Goal: Contribute content: Add original content to the website for others to see

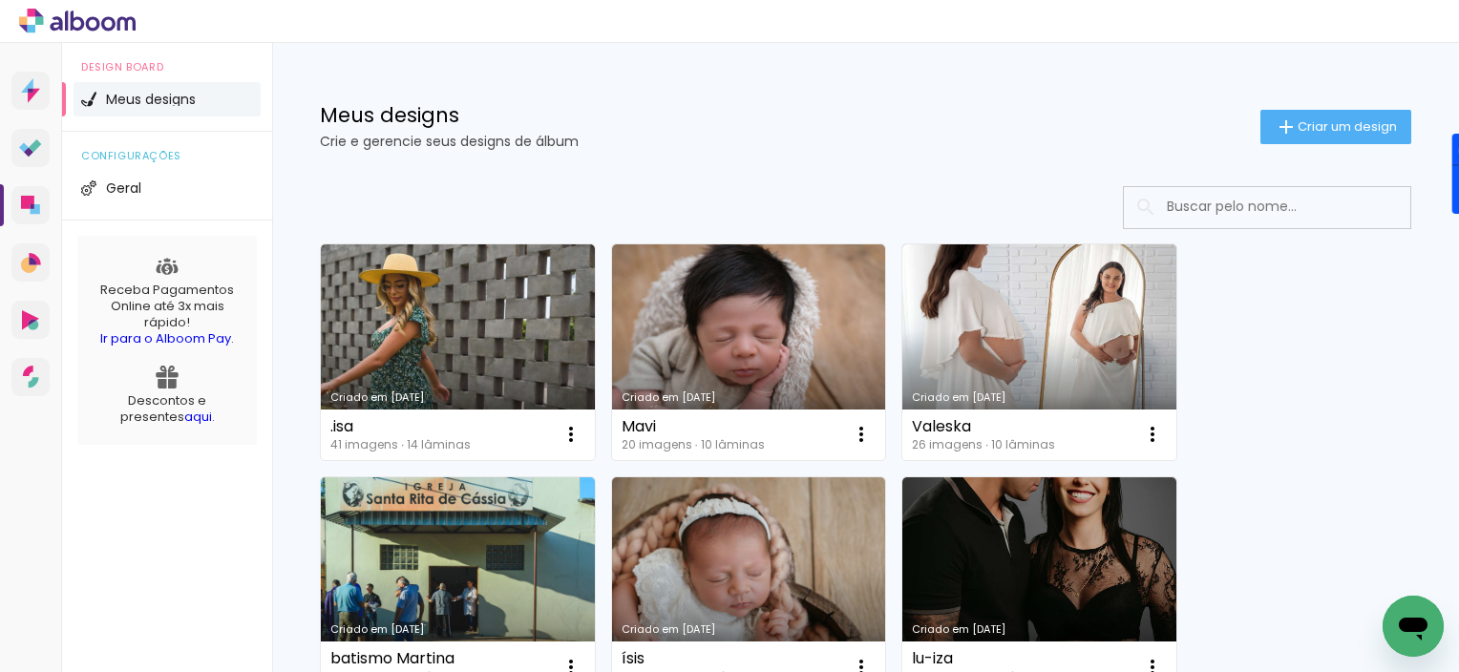
click at [1298, 130] on span "Criar um design" at bounding box center [1347, 126] width 99 height 12
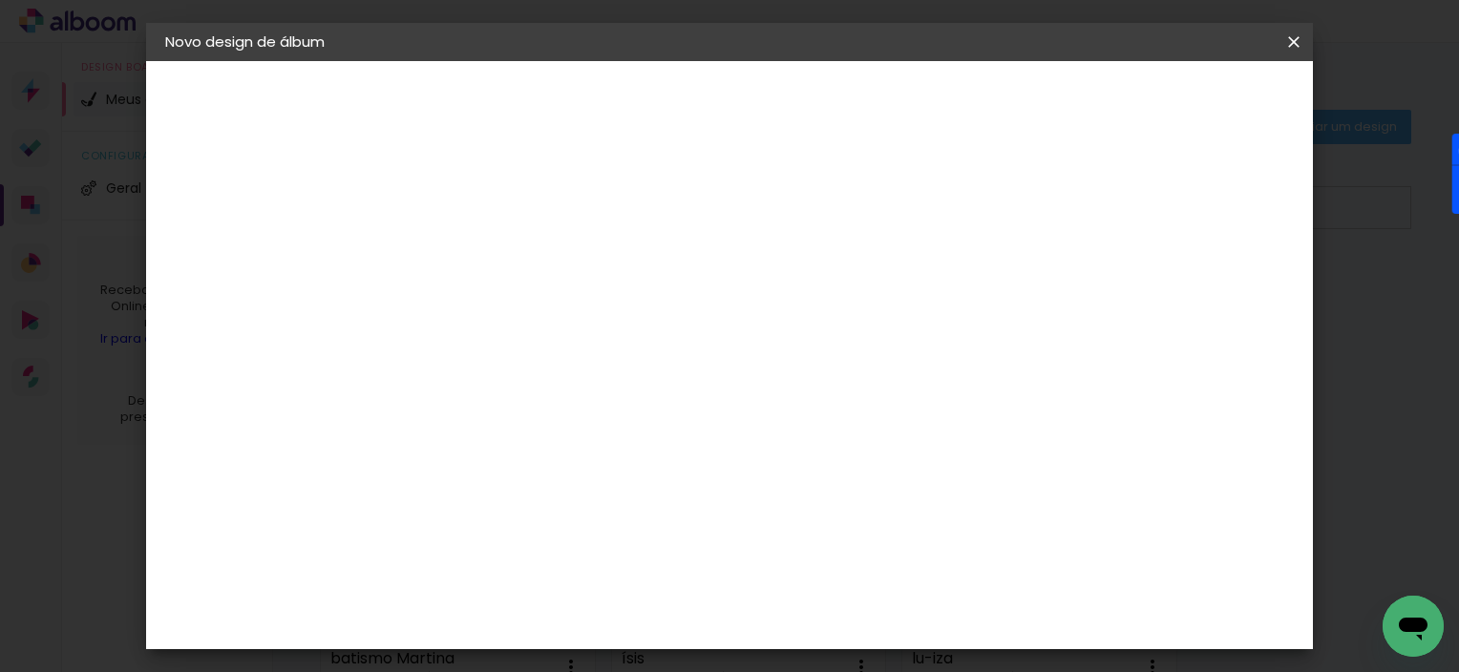
click at [478, 248] on input at bounding box center [478, 257] width 0 height 30
type input "Sofia"
click at [0, 0] on slot "Avançar" at bounding box center [0, 0] width 0 height 0
click at [607, 357] on input at bounding box center [526, 363] width 193 height 24
type input "go"
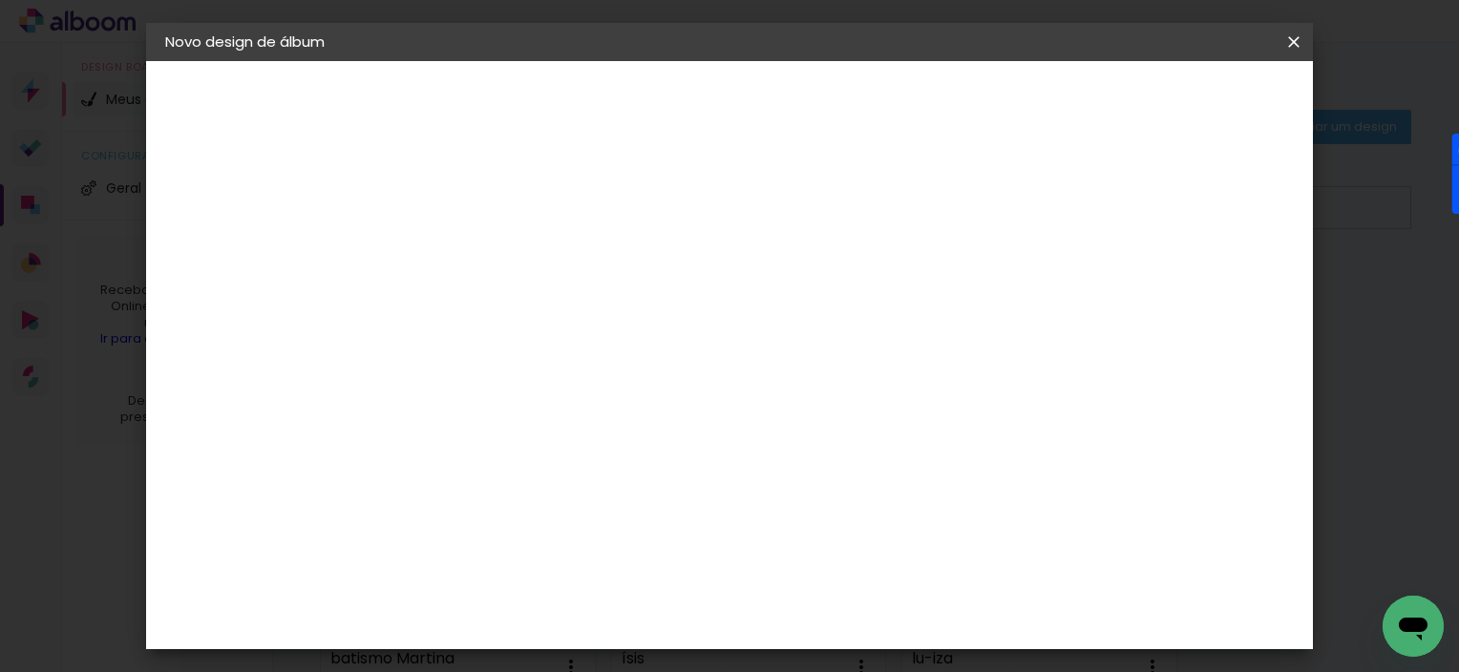
type paper-input "go"
click at [511, 422] on div "Go image" at bounding box center [487, 435] width 47 height 31
click at [0, 0] on slot "Avançar" at bounding box center [0, 0] width 0 height 0
click at [552, 318] on input "text" at bounding box center [515, 333] width 74 height 30
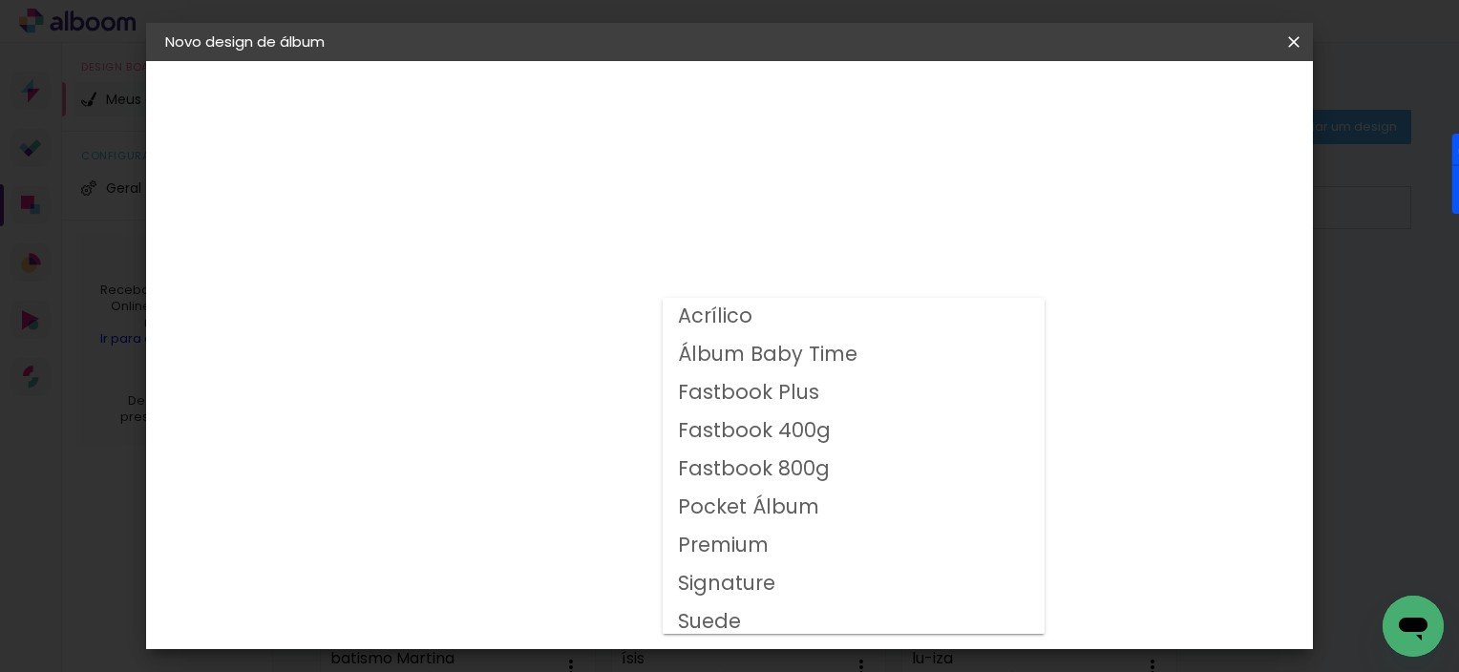
click at [0, 0] on slot "Fastbook Plus" at bounding box center [0, 0] width 0 height 0
type input "Fastbook Plus"
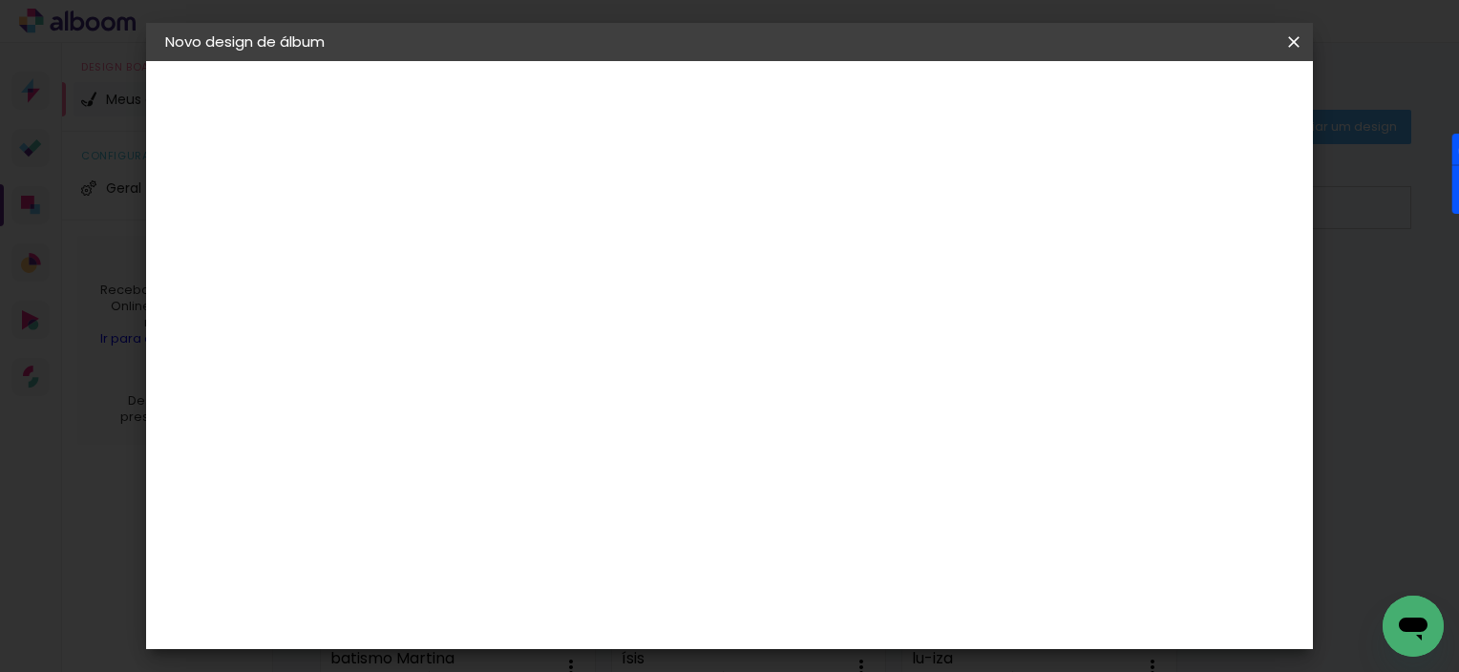
scroll to position [157, 0]
click at [607, 449] on span "30 × 25" at bounding box center [562, 474] width 89 height 51
click at [0, 0] on slot "Avançar" at bounding box center [0, 0] width 0 height 0
click at [1029, 96] on span "Iniciar design" at bounding box center [985, 101] width 87 height 13
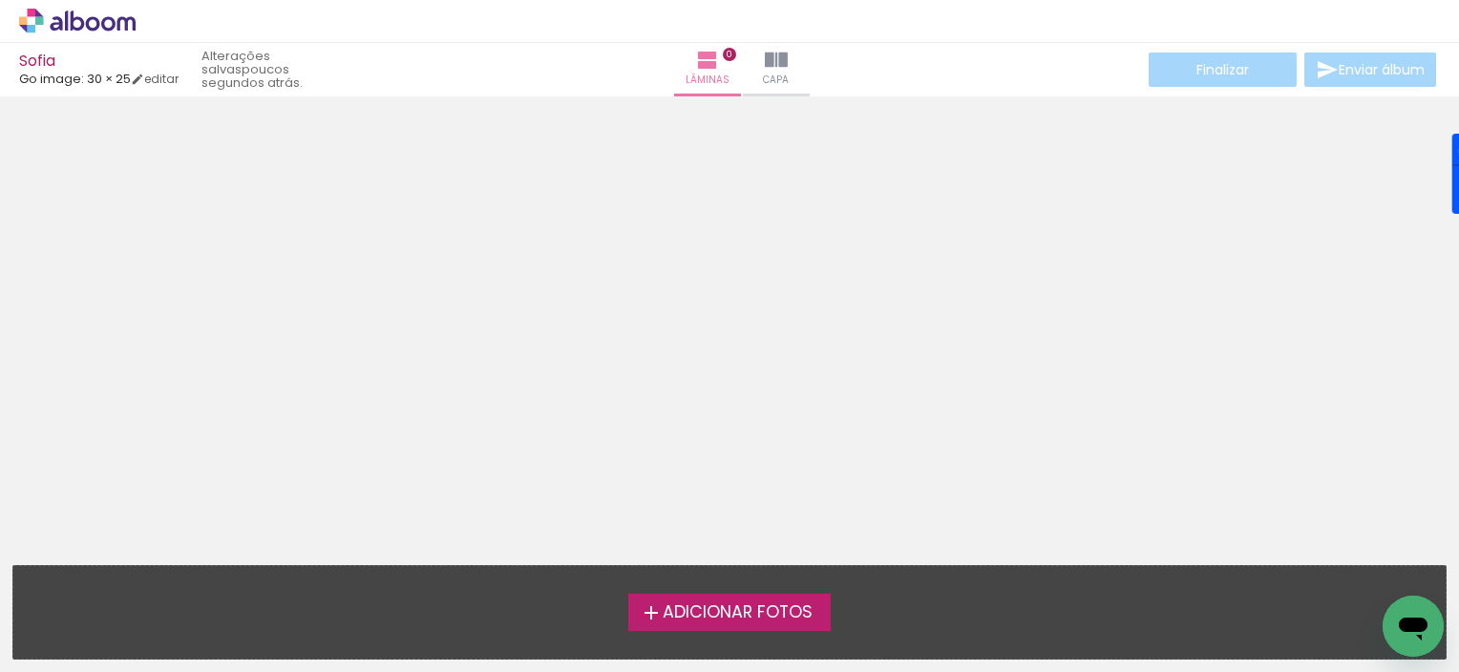
click at [797, 617] on span "Adicionar Fotos" at bounding box center [738, 613] width 150 height 17
click at [0, 0] on input "file" at bounding box center [0, 0] width 0 height 0
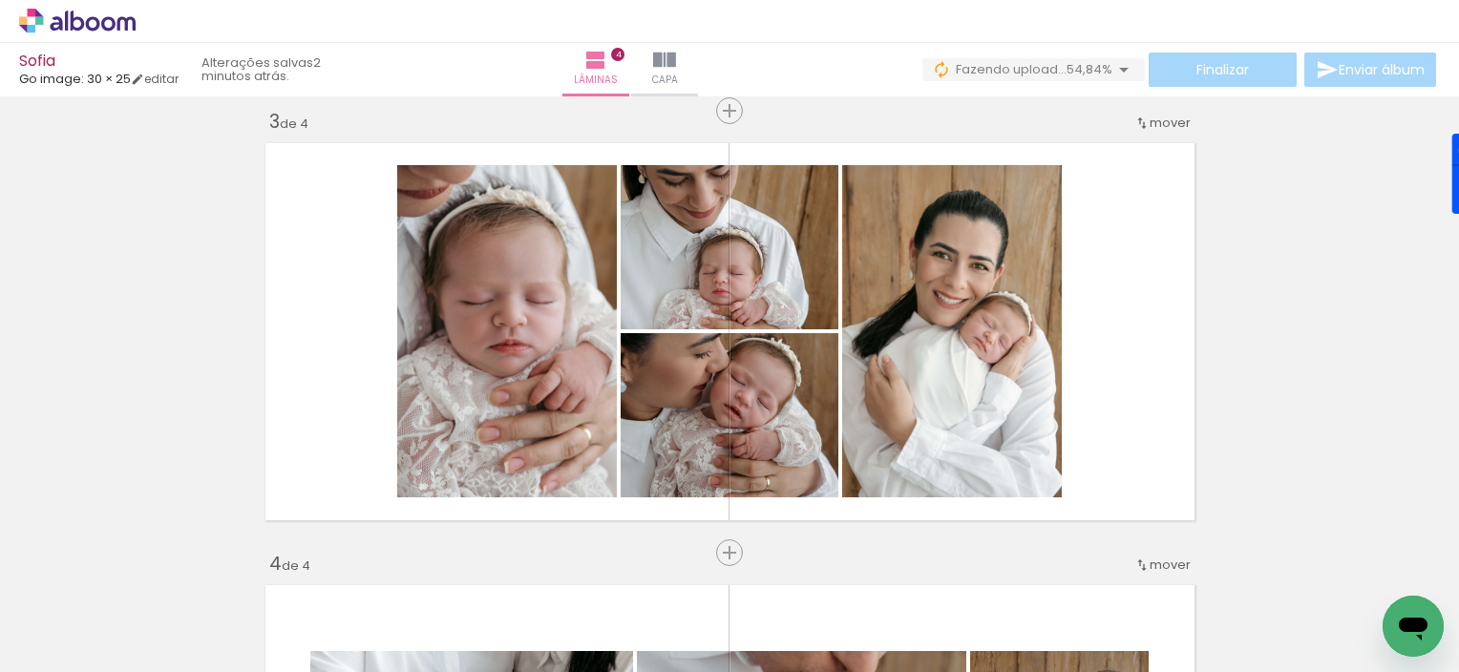
scroll to position [0, 722]
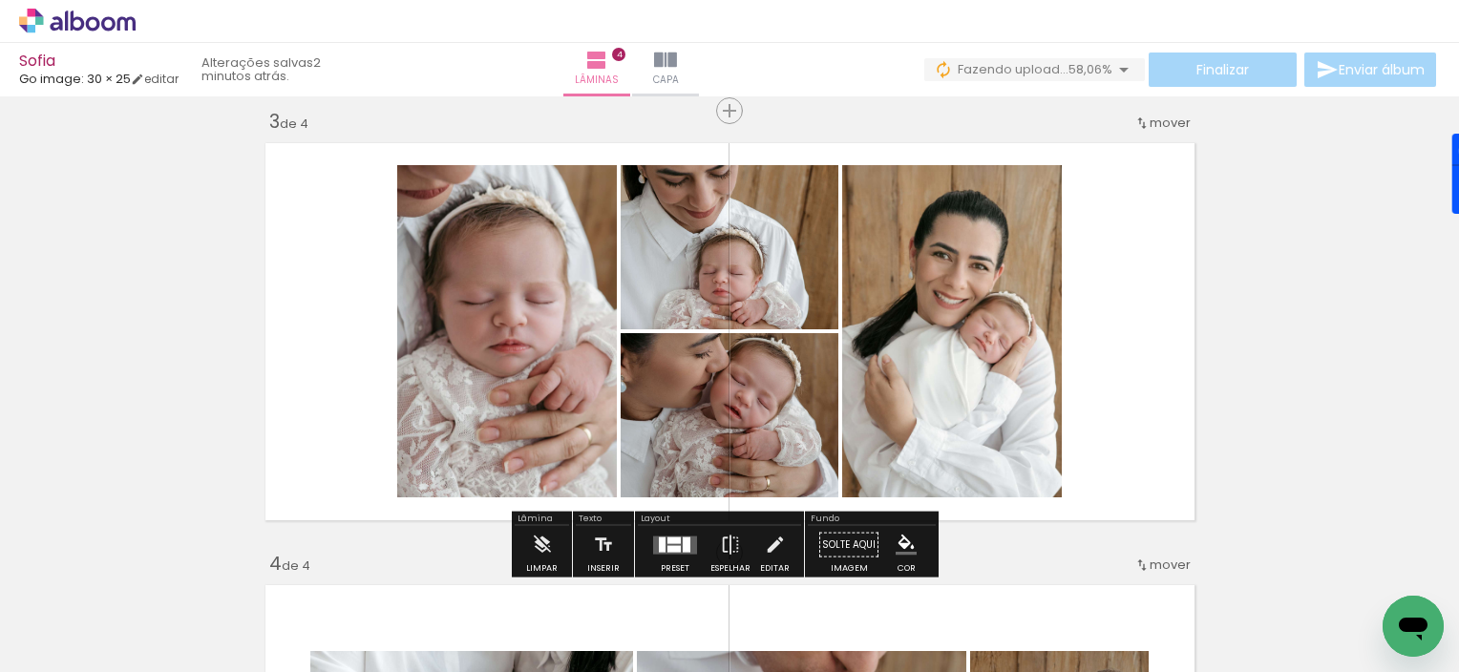
click at [1256, 309] on div "Inserir lâmina 1 de 4 Inserir lâmina 2 de 4 Inserir lâmina 3 de 4 Inserir lâmin…" at bounding box center [729, 308] width 1459 height 2212
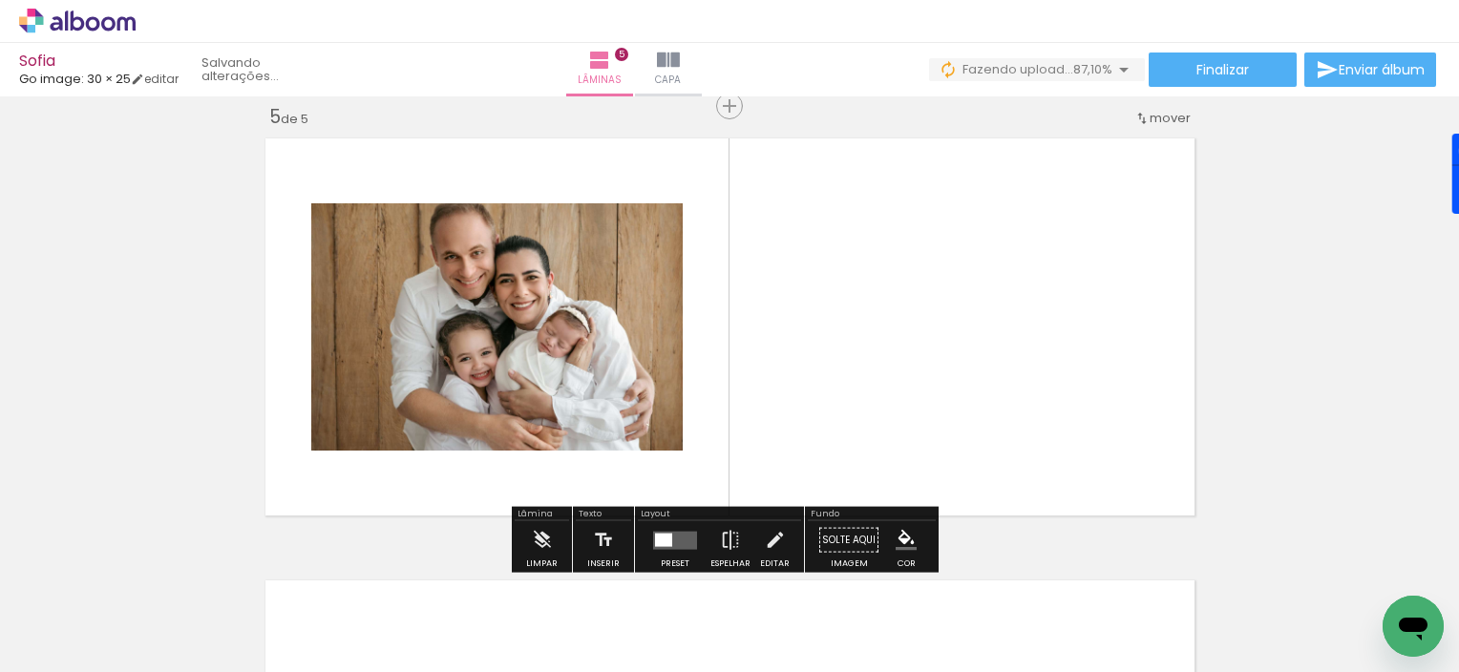
scroll to position [1793, 0]
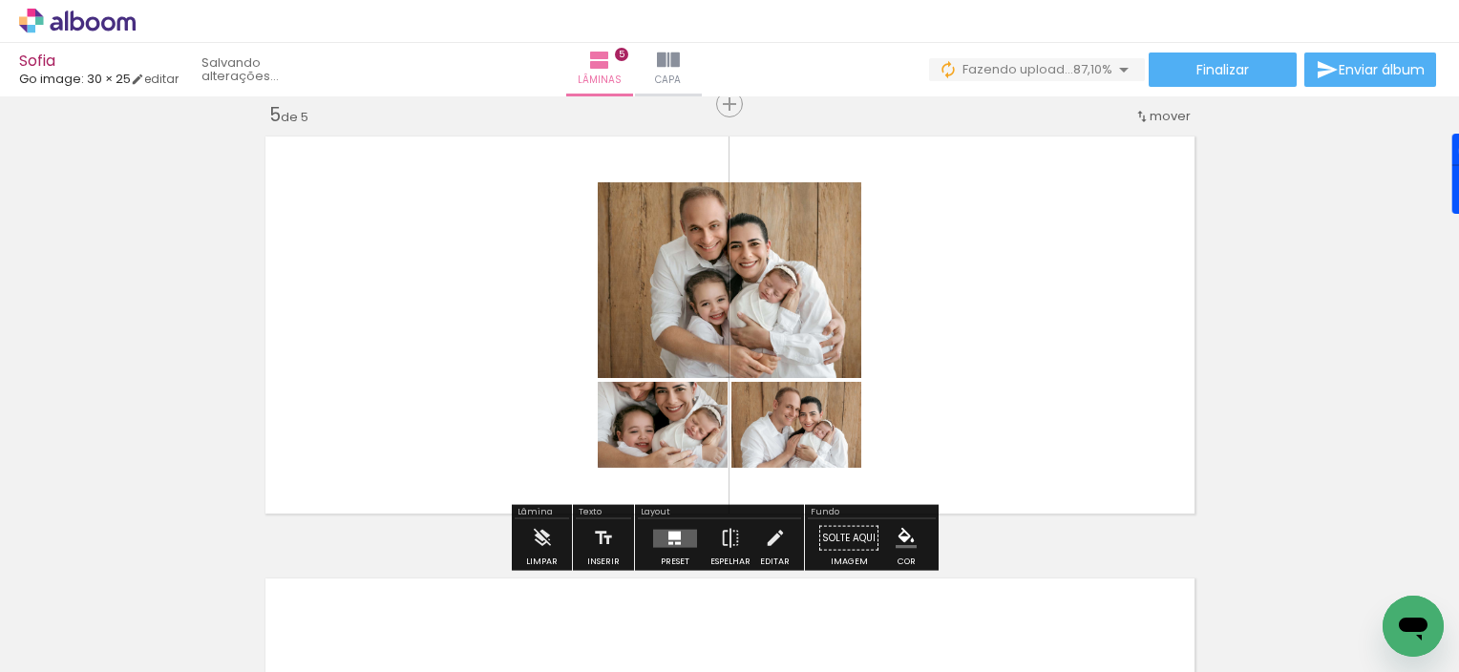
click at [1191, 569] on quentale-thumb at bounding box center [1223, 608] width 107 height 110
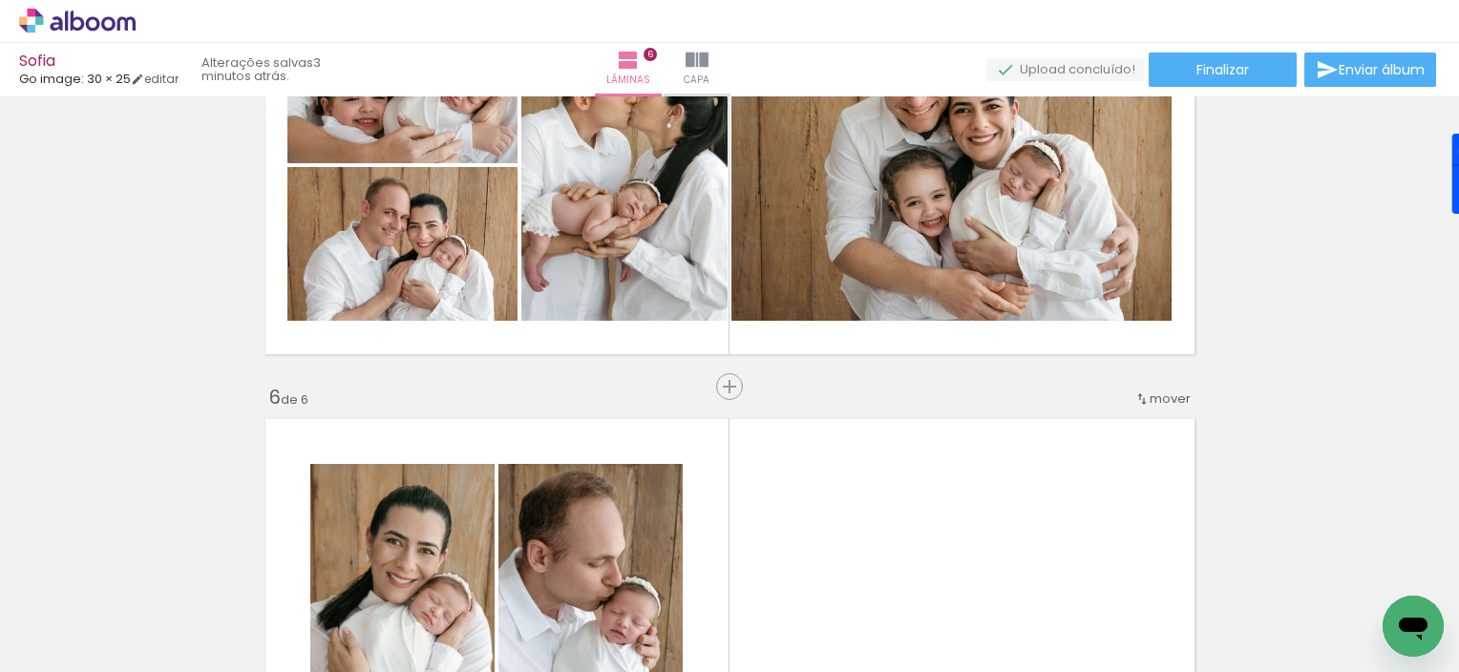
scroll to position [1954, 0]
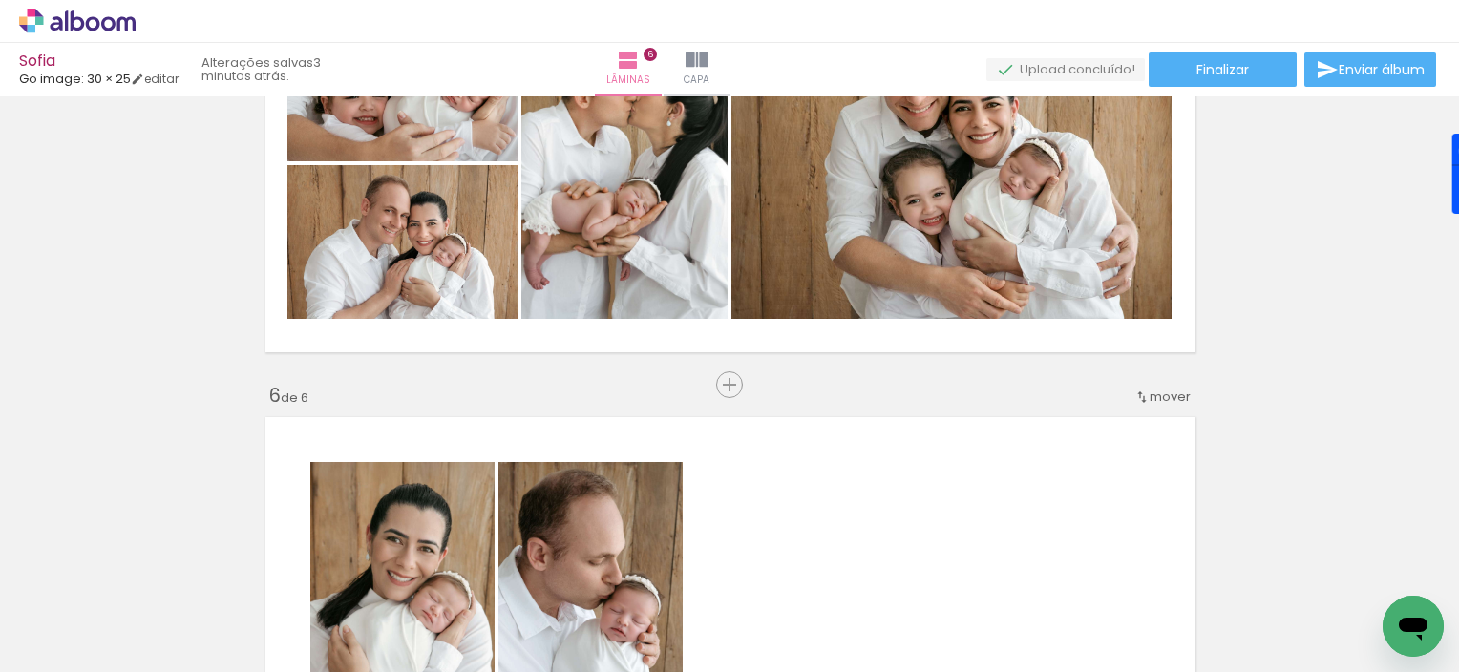
click at [1169, 395] on span "mover" at bounding box center [1170, 397] width 41 height 18
click at [1127, 522] on paper-item "antes da 5" at bounding box center [1113, 520] width 145 height 32
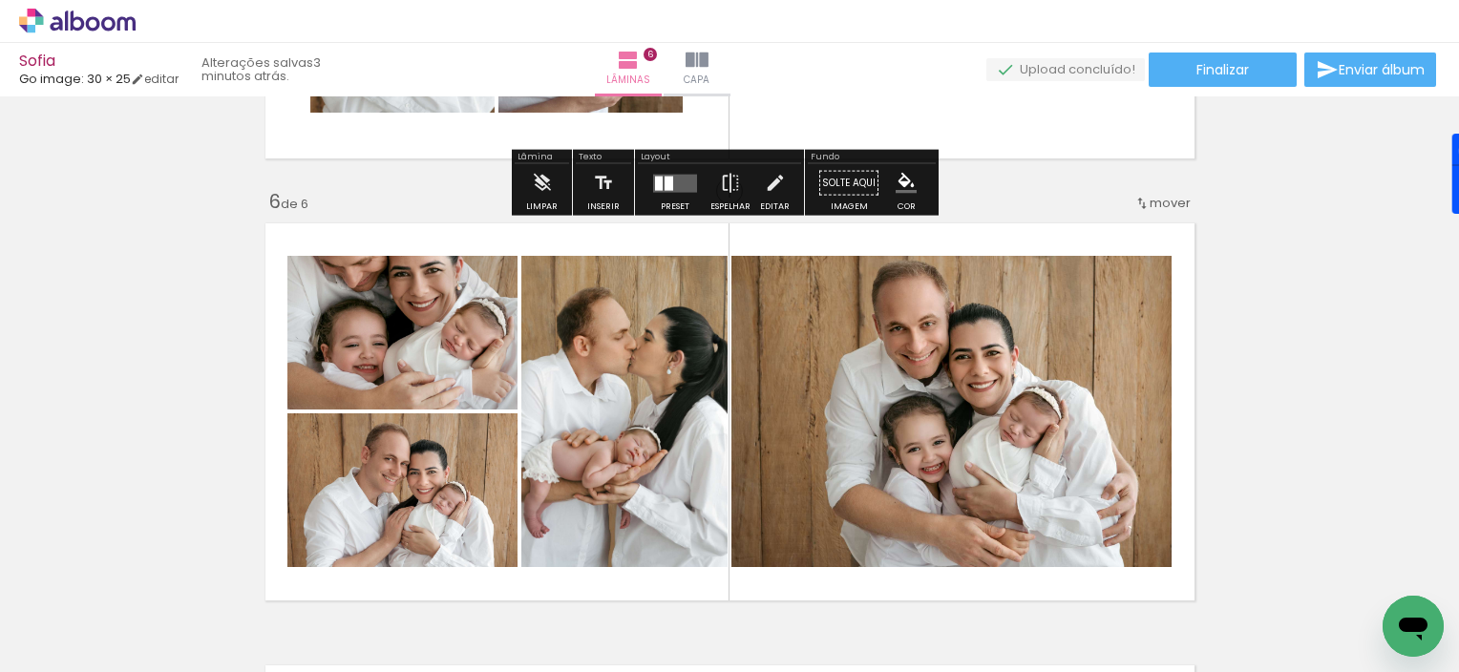
scroll to position [2156, 0]
